Goal: Connect with others: Establish contact or relationships with other users

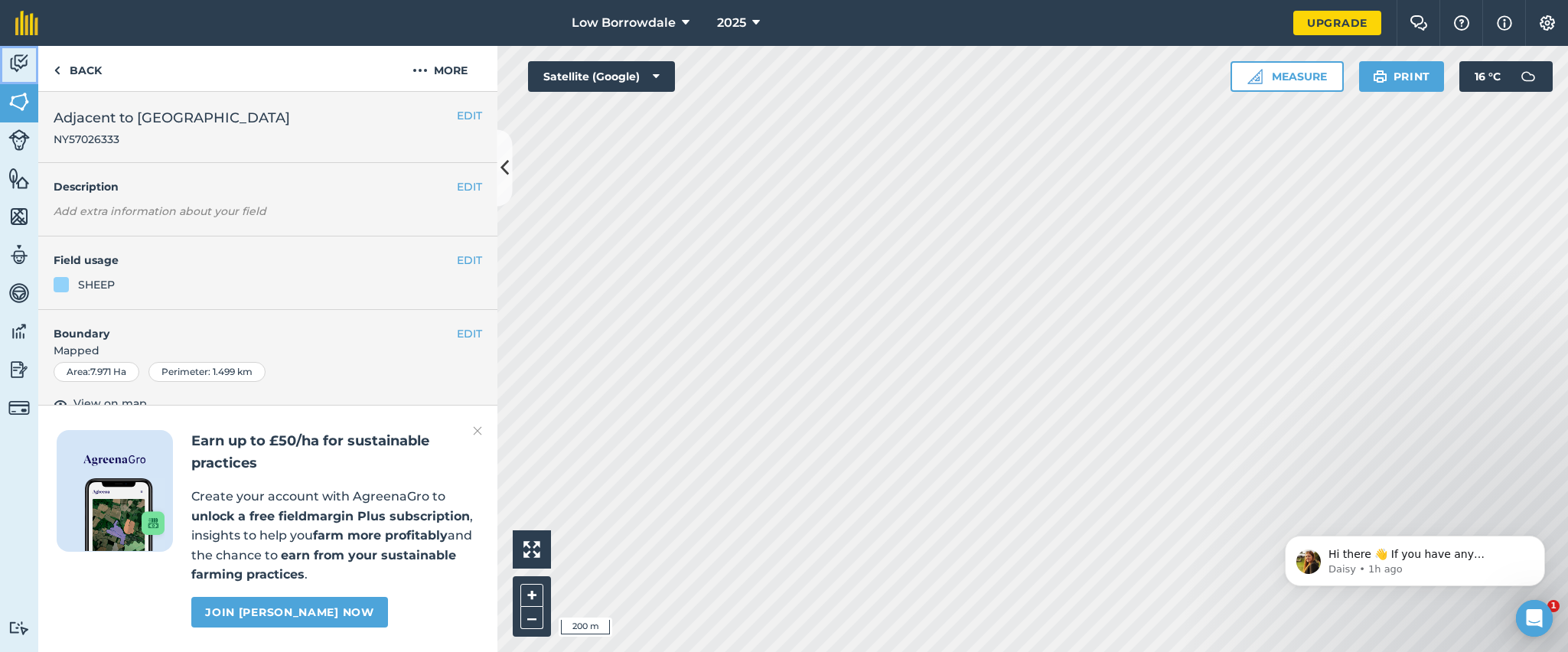
click at [0, 54] on link "Activity" at bounding box center [19, 65] width 38 height 38
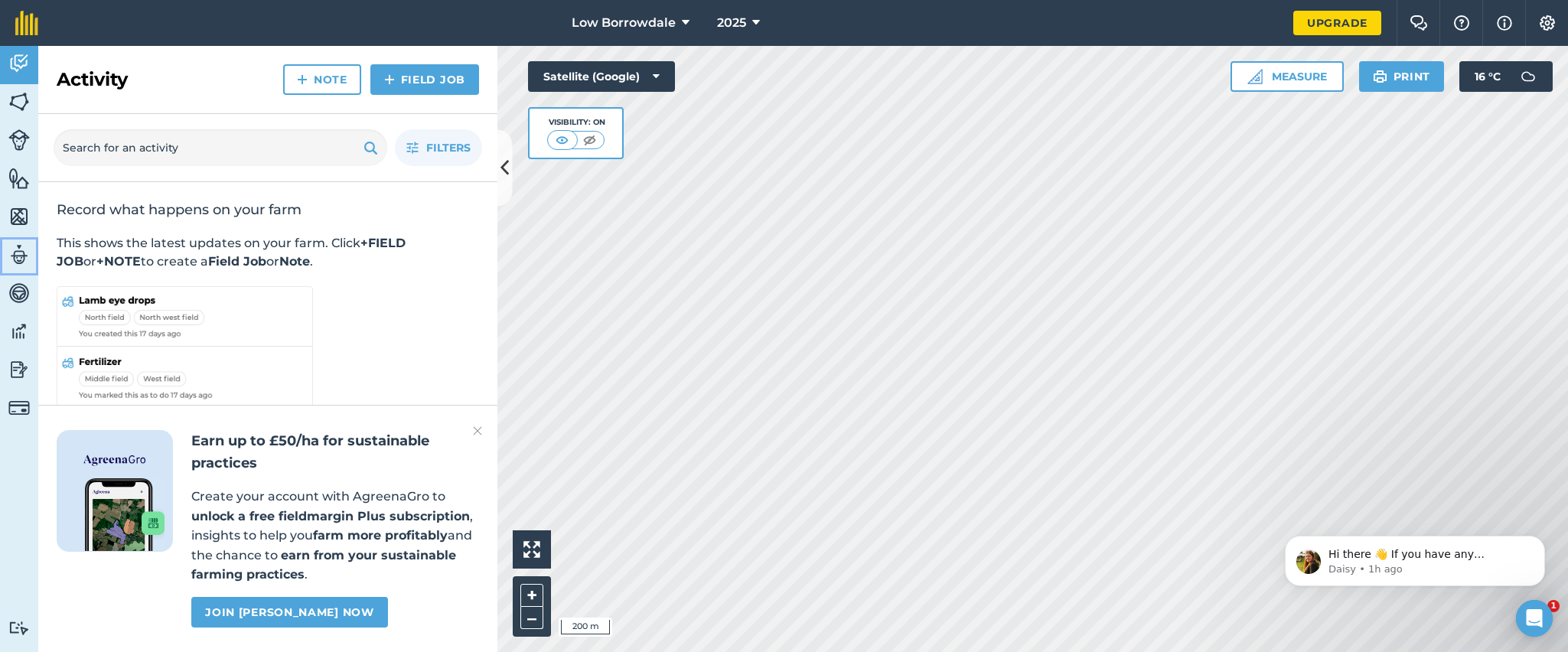
click at [18, 262] on img at bounding box center [19, 254] width 22 height 23
select select "MEMBER"
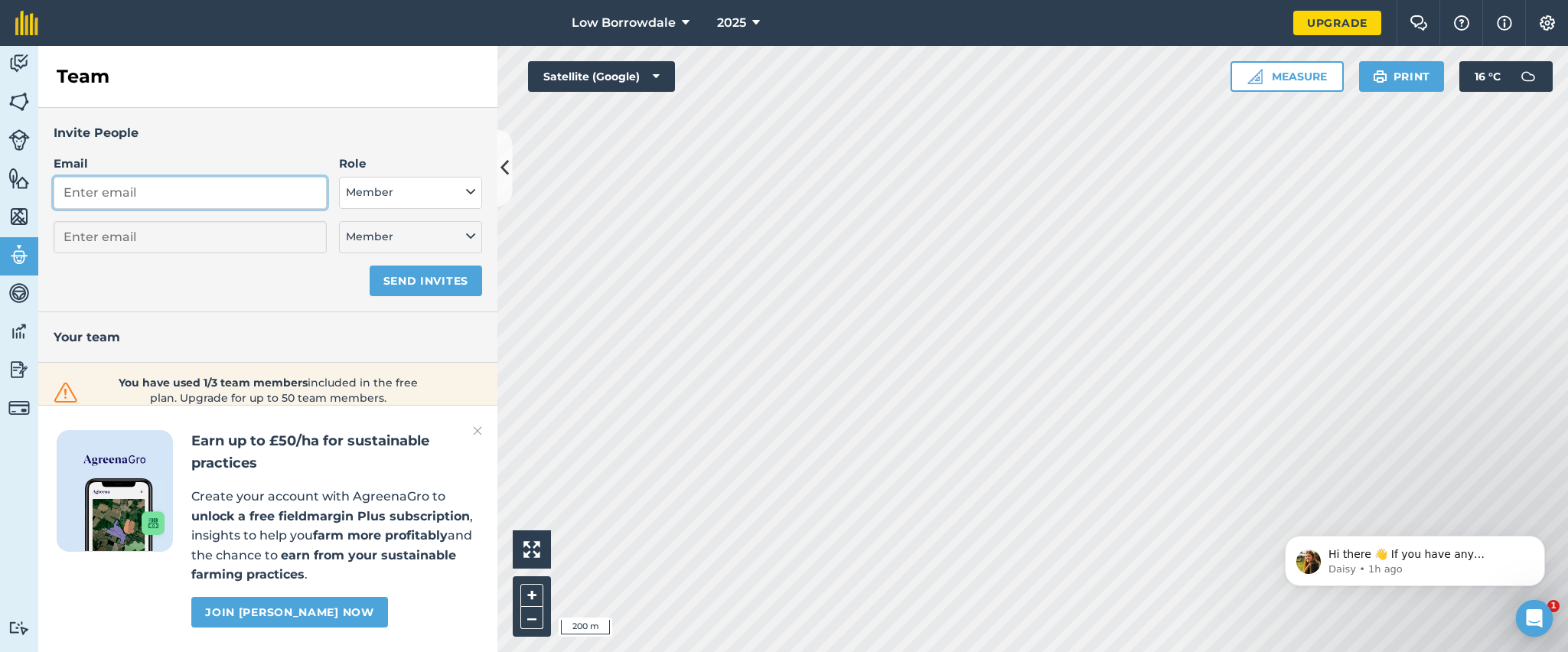
click at [165, 200] on input "Email" at bounding box center [190, 192] width 273 height 32
type input "f"
select select "MEMBER"
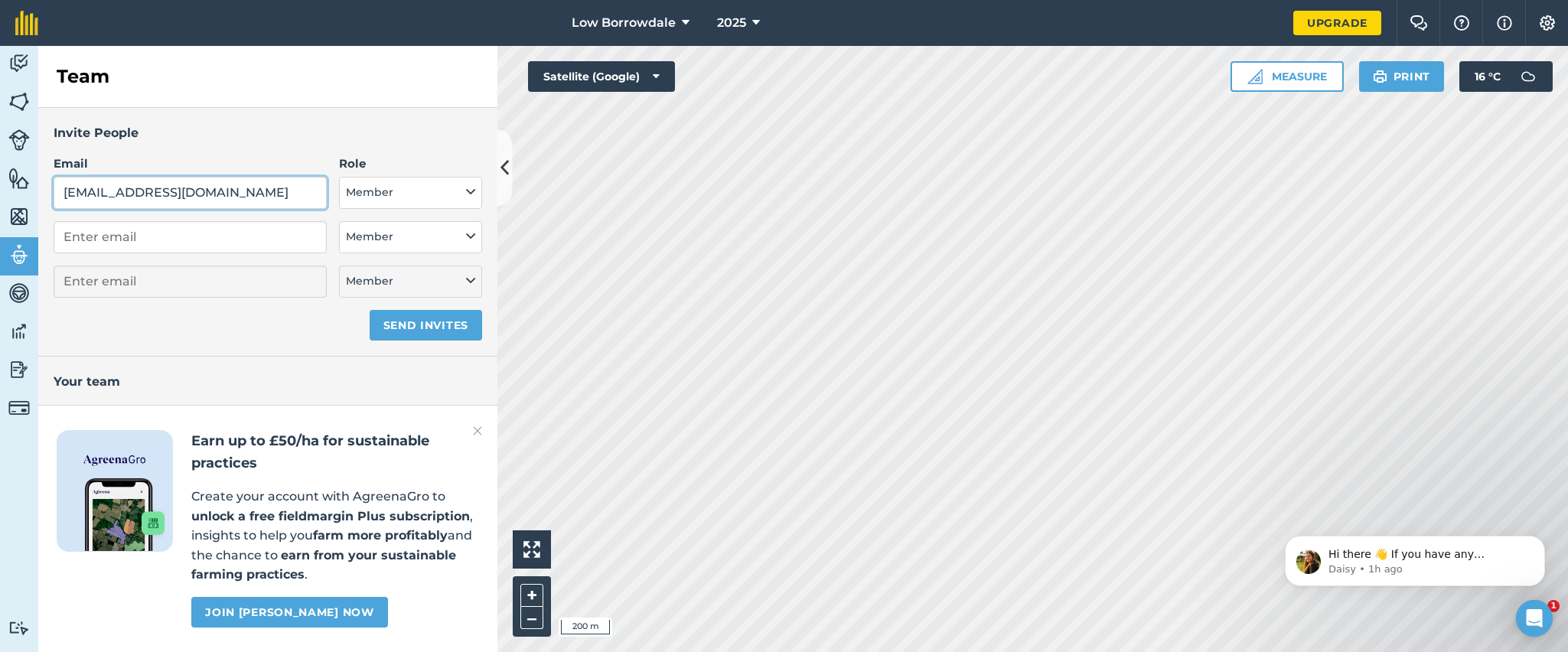
type input "[EMAIL_ADDRESS][DOMAIN_NAME]"
click at [379, 190] on button "Member" at bounding box center [411, 192] width 143 height 32
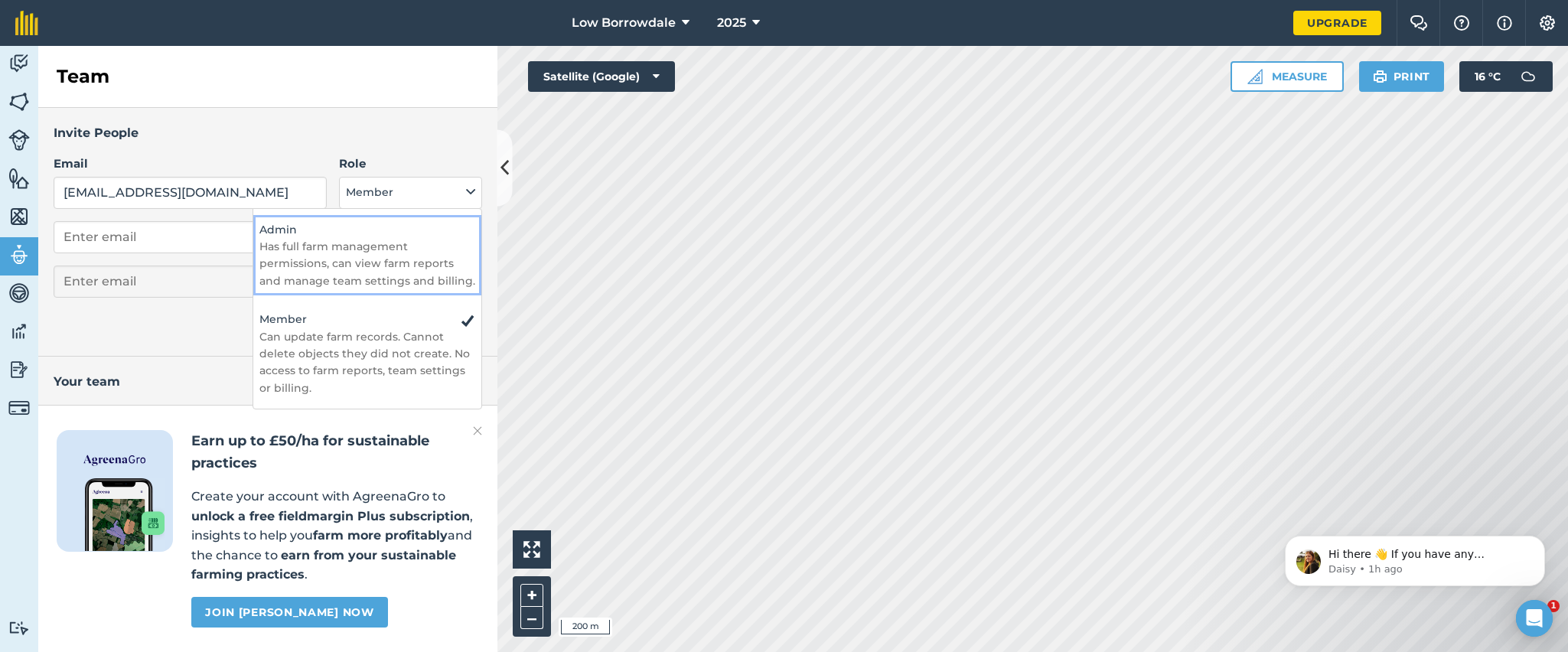
click at [372, 240] on p "Has full farm management permissions, can view farm reports and manage team set…" at bounding box center [367, 263] width 216 height 51
select select "ADMIN"
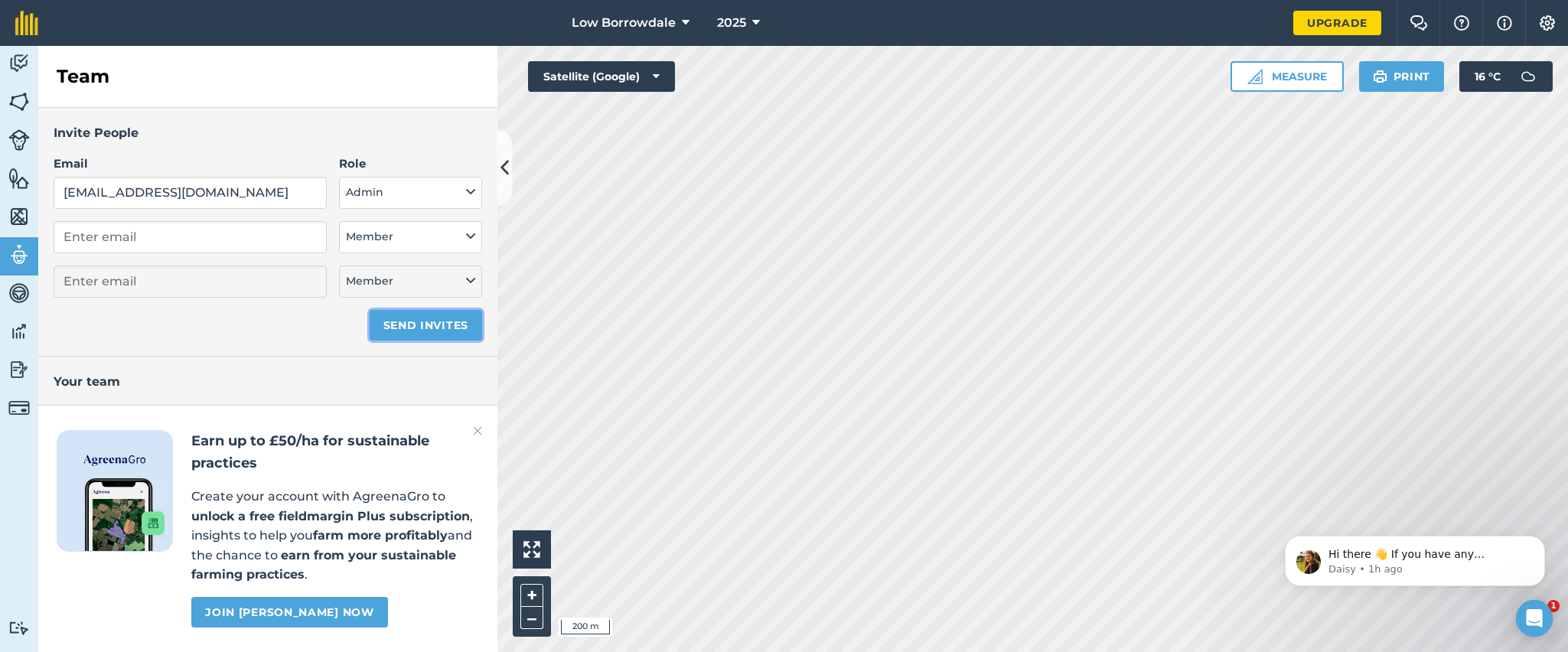
click at [428, 323] on button "Send invites" at bounding box center [426, 324] width 112 height 30
